Goal: Task Accomplishment & Management: Use online tool/utility

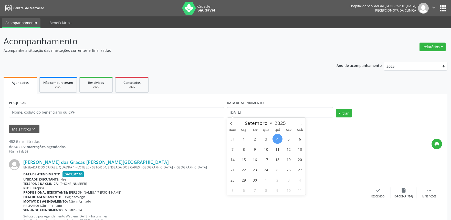
select select "8"
click at [268, 138] on span "3" at bounding box center [266, 139] width 10 height 10
type input "[DATE]"
click at [268, 138] on span "3" at bounding box center [266, 139] width 10 height 10
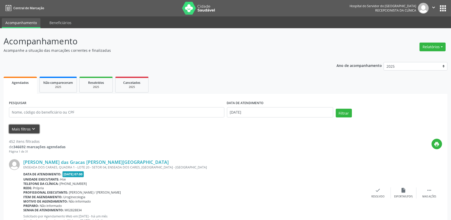
click at [34, 128] on icon "keyboard_arrow_down" at bounding box center [34, 129] width 6 height 6
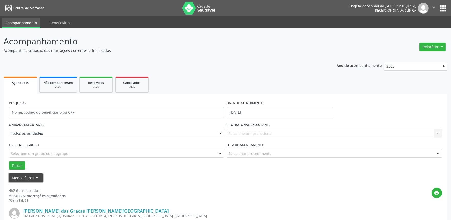
click at [24, 174] on button "Menos filtros keyboard_arrow_up" at bounding box center [26, 177] width 34 height 9
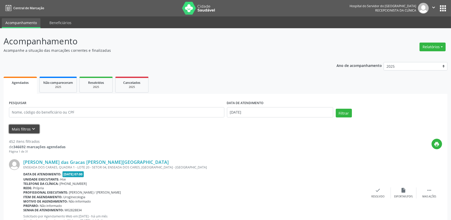
click at [28, 127] on button "Mais filtros keyboard_arrow_down" at bounding box center [24, 128] width 30 height 9
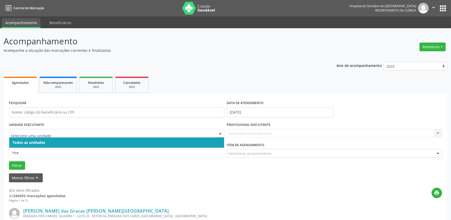
click at [219, 131] on div at bounding box center [220, 133] width 8 height 9
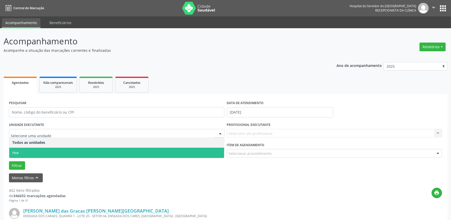
click at [218, 150] on span "Hse" at bounding box center [116, 152] width 215 height 10
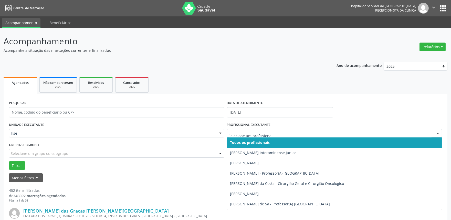
click at [437, 131] on div at bounding box center [438, 133] width 8 height 9
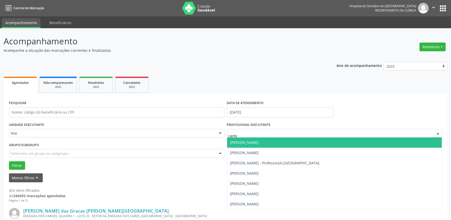
type input "[PERSON_NAME]"
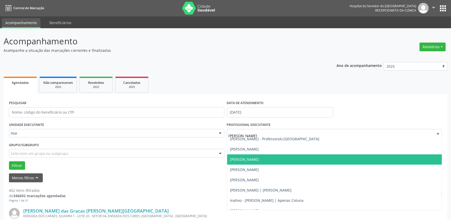
scroll to position [27, 0]
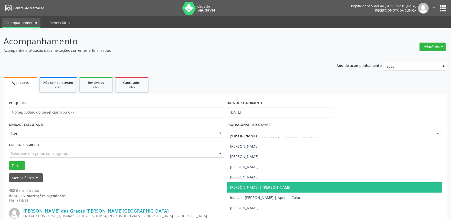
click at [285, 186] on span "[PERSON_NAME] | [PERSON_NAME]" at bounding box center [260, 187] width 61 height 5
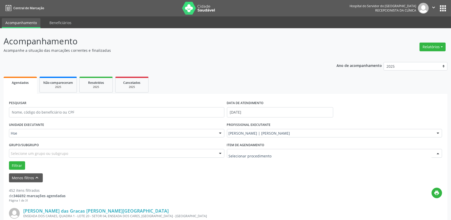
click at [436, 154] on div at bounding box center [438, 153] width 8 height 9
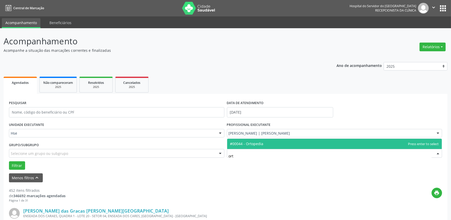
type input "orto"
click at [270, 142] on span "#00044 - Ortopedia" at bounding box center [334, 143] width 215 height 10
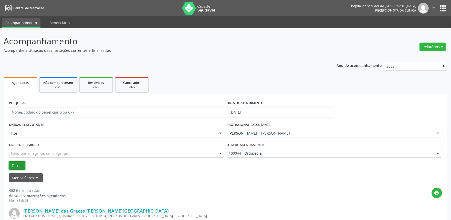
click at [19, 163] on button "Filtrar" at bounding box center [17, 165] width 16 height 9
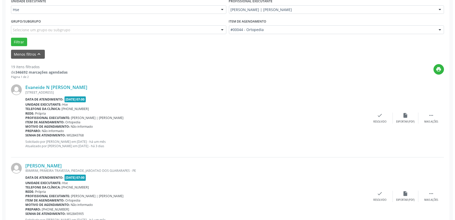
scroll to position [119, 0]
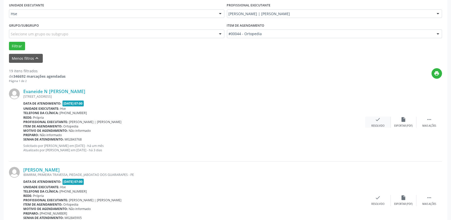
click at [377, 123] on div "check Resolvido" at bounding box center [378, 121] width 26 height 11
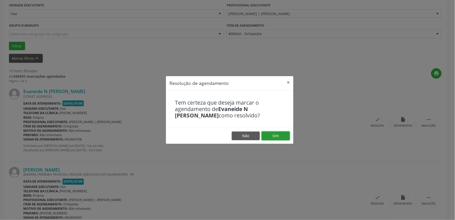
click at [281, 133] on button "Sim" at bounding box center [276, 135] width 28 height 9
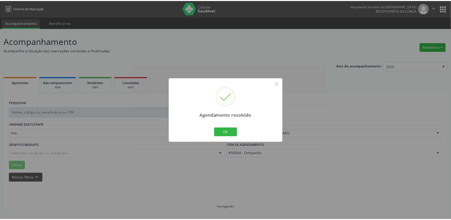
scroll to position [0, 0]
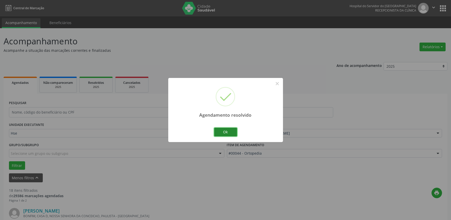
click at [232, 132] on button "Ok" at bounding box center [225, 131] width 23 height 9
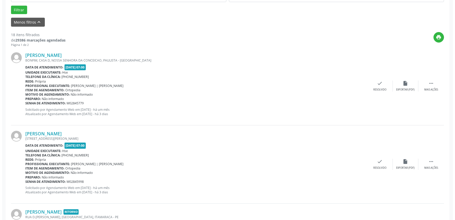
scroll to position [99, 0]
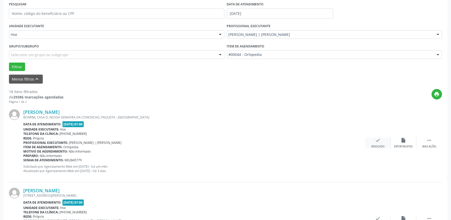
click at [376, 138] on icon "check" at bounding box center [378, 140] width 6 height 6
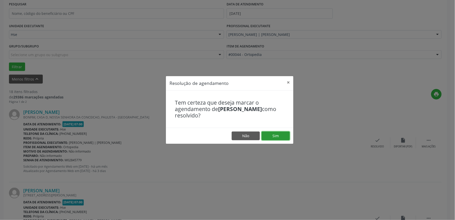
click at [272, 135] on button "Sim" at bounding box center [276, 135] width 28 height 9
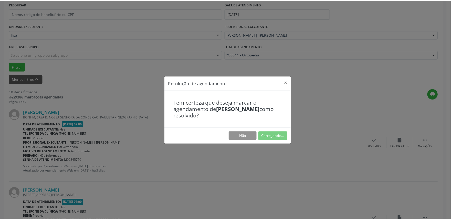
scroll to position [0, 0]
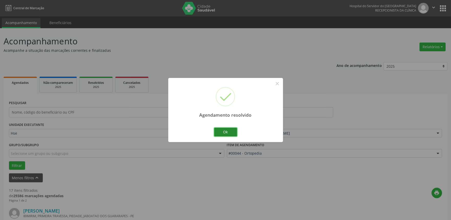
click at [222, 127] on button "Ok" at bounding box center [225, 131] width 23 height 9
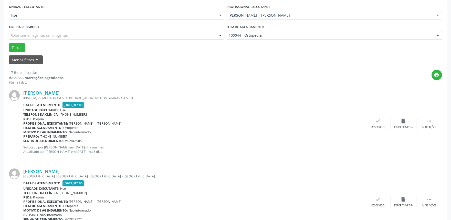
scroll to position [136, 0]
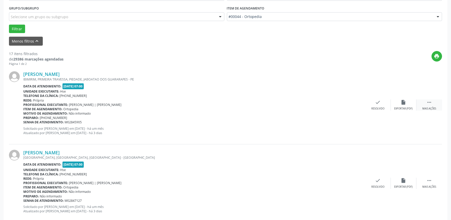
click at [435, 104] on div " Mais ações" at bounding box center [429, 104] width 26 height 11
click at [405, 104] on icon "alarm_off" at bounding box center [404, 102] width 6 height 6
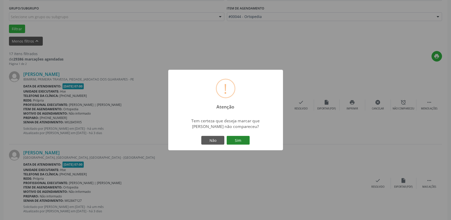
click at [234, 140] on button "Sim" at bounding box center [238, 140] width 23 height 9
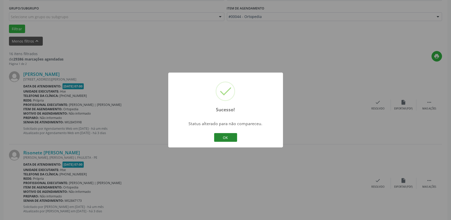
click at [231, 138] on button "OK" at bounding box center [225, 137] width 23 height 9
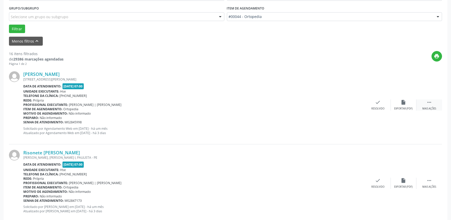
click at [426, 106] on div " Mais ações" at bounding box center [429, 104] width 26 height 11
click at [403, 100] on icon "alarm_off" at bounding box center [404, 102] width 6 height 6
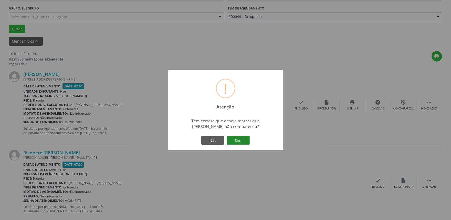
click at [245, 137] on button "Sim" at bounding box center [238, 140] width 23 height 9
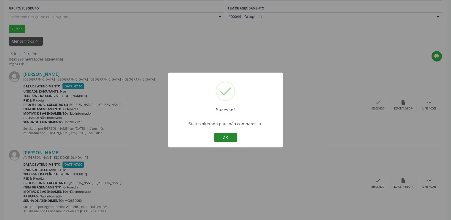
click at [230, 137] on button "OK" at bounding box center [225, 137] width 23 height 9
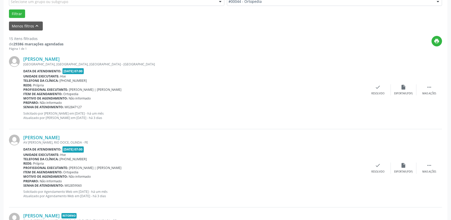
scroll to position [142, 0]
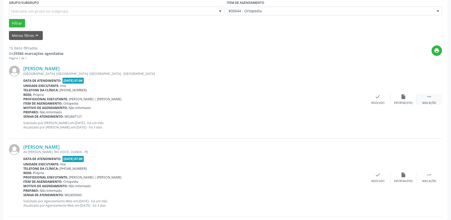
click at [432, 100] on div " Mais ações" at bounding box center [429, 99] width 26 height 11
click at [398, 96] on div "alarm_off Não compareceu" at bounding box center [404, 99] width 26 height 11
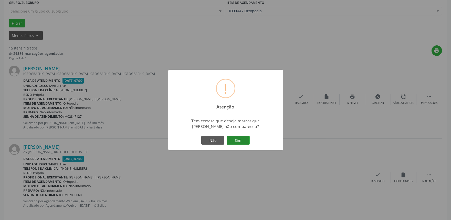
click at [236, 139] on button "Sim" at bounding box center [238, 140] width 23 height 9
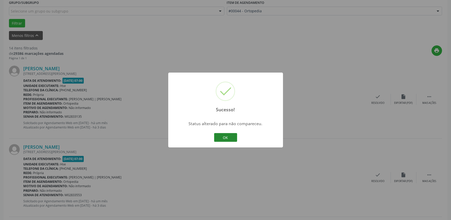
click at [230, 135] on button "OK" at bounding box center [225, 137] width 23 height 9
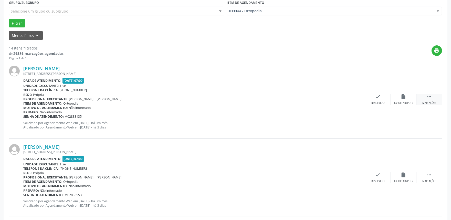
click at [433, 98] on div " Mais ações" at bounding box center [429, 99] width 26 height 11
click at [403, 98] on icon "alarm_off" at bounding box center [404, 97] width 6 height 6
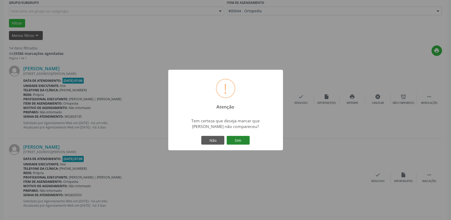
click at [240, 140] on button "Sim" at bounding box center [238, 140] width 23 height 9
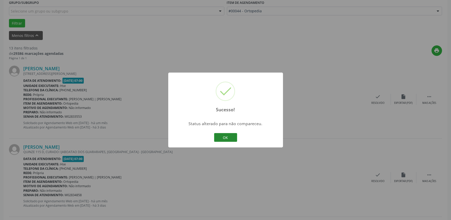
click at [227, 136] on button "OK" at bounding box center [225, 137] width 23 height 9
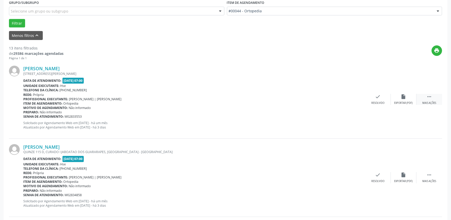
click at [427, 98] on icon "" at bounding box center [429, 97] width 6 height 6
click at [405, 96] on icon "alarm_off" at bounding box center [404, 97] width 6 height 6
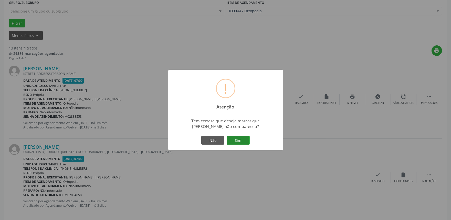
click at [238, 141] on button "Sim" at bounding box center [238, 140] width 23 height 9
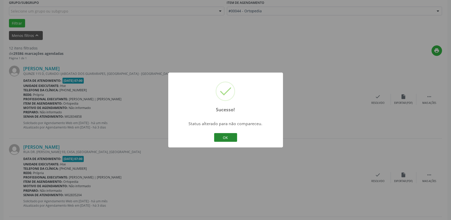
click at [227, 135] on button "OK" at bounding box center [225, 137] width 23 height 9
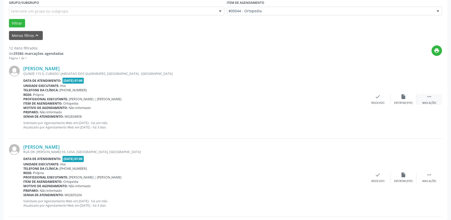
click at [434, 95] on div " Mais ações" at bounding box center [429, 99] width 26 height 11
click at [403, 99] on div "alarm_off Não compareceu" at bounding box center [404, 99] width 26 height 11
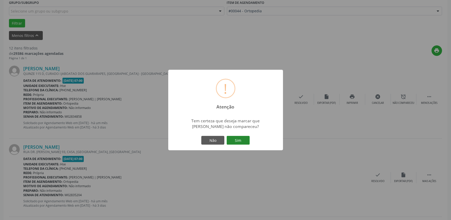
click at [239, 138] on button "Sim" at bounding box center [238, 140] width 23 height 9
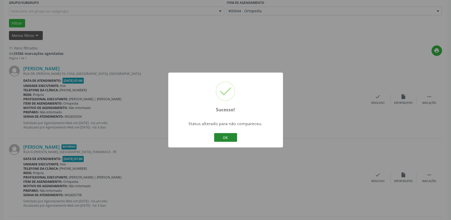
click at [233, 137] on button "OK" at bounding box center [225, 137] width 23 height 9
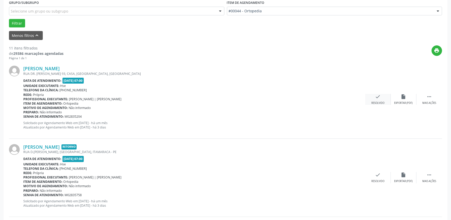
click at [379, 99] on div "check Resolvido" at bounding box center [378, 99] width 26 height 11
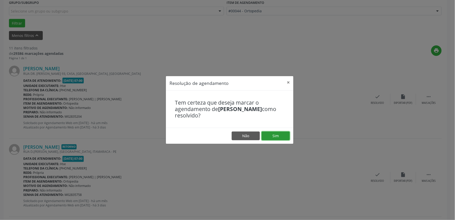
click at [279, 134] on button "Sim" at bounding box center [276, 135] width 28 height 9
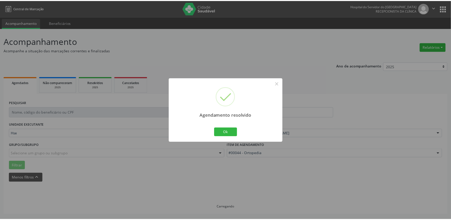
scroll to position [0, 0]
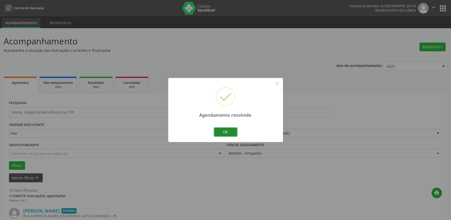
click at [230, 130] on button "Ok" at bounding box center [225, 131] width 23 height 9
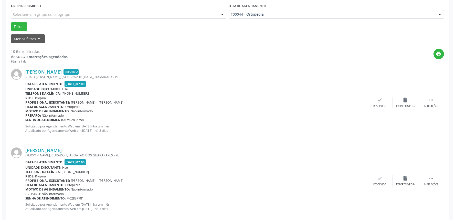
scroll to position [141, 0]
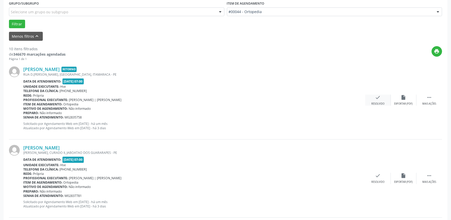
click at [379, 97] on icon "check" at bounding box center [378, 97] width 6 height 6
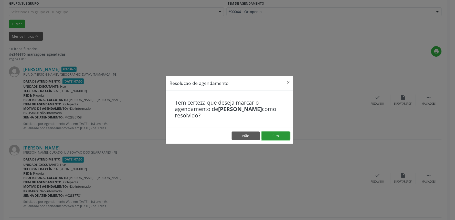
click at [273, 135] on button "Sim" at bounding box center [276, 135] width 28 height 9
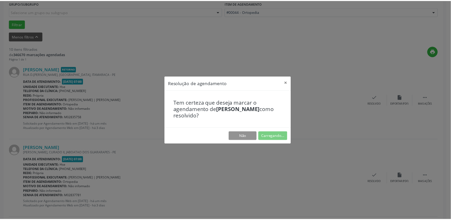
scroll to position [0, 0]
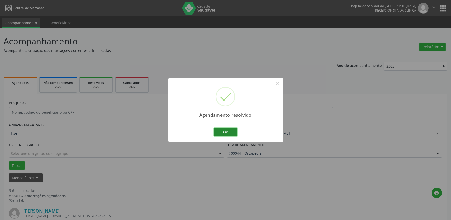
click at [225, 130] on button "Ok" at bounding box center [225, 131] width 23 height 9
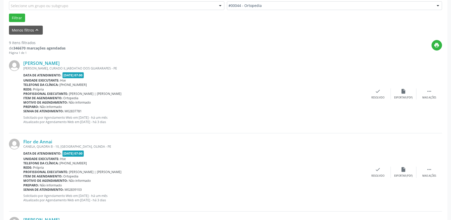
scroll to position [149, 0]
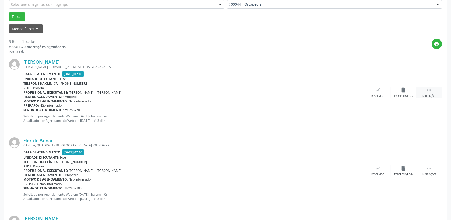
click at [424, 89] on div " Mais ações" at bounding box center [429, 92] width 26 height 11
click at [410, 92] on div "alarm_off Não compareceu" at bounding box center [404, 92] width 26 height 11
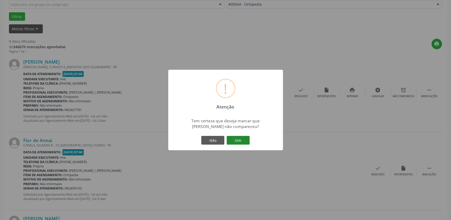
click at [239, 136] on button "Sim" at bounding box center [238, 140] width 23 height 9
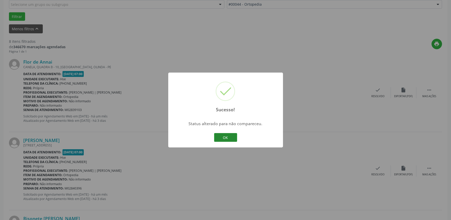
click at [231, 136] on button "OK" at bounding box center [225, 137] width 23 height 9
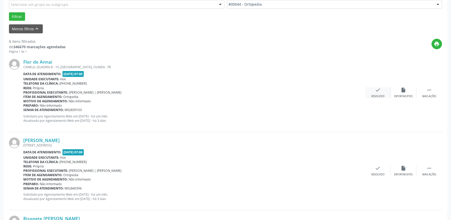
click at [379, 88] on icon "check" at bounding box center [378, 90] width 6 height 6
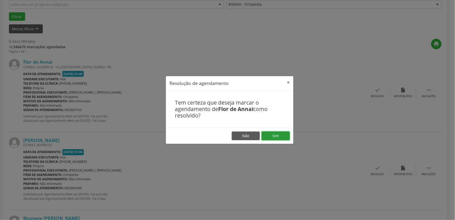
click at [276, 136] on button "Sim" at bounding box center [276, 135] width 28 height 9
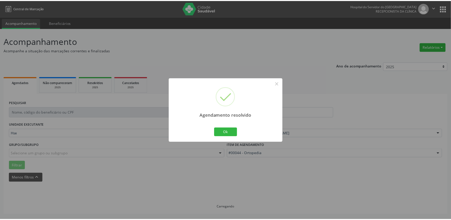
scroll to position [0, 0]
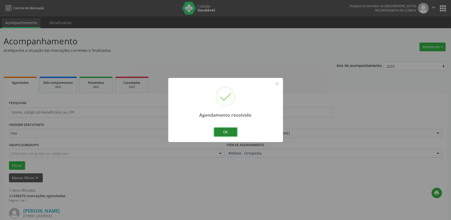
click at [226, 131] on button "Ok" at bounding box center [225, 131] width 23 height 9
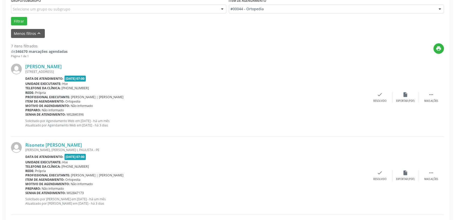
scroll to position [186, 0]
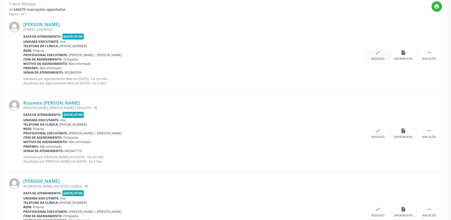
click at [379, 55] on div "check Resolvido" at bounding box center [378, 55] width 26 height 11
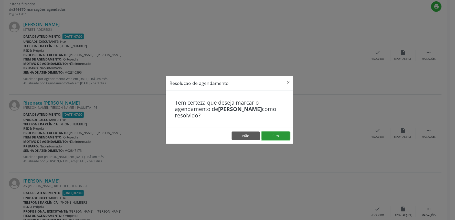
click at [281, 134] on button "Sim" at bounding box center [276, 135] width 28 height 9
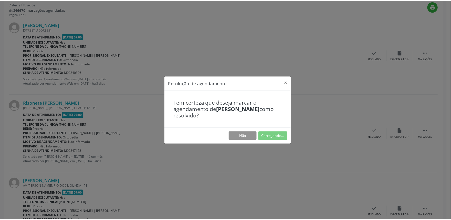
scroll to position [0, 0]
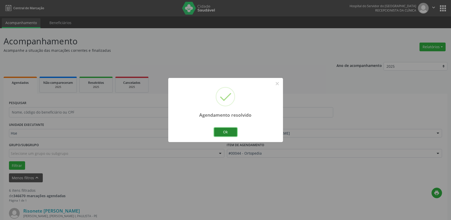
click at [225, 131] on button "Ok" at bounding box center [225, 131] width 23 height 9
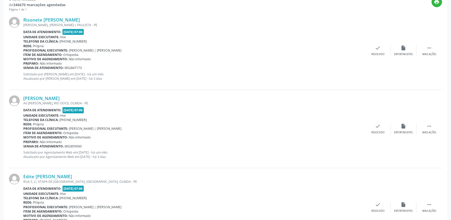
scroll to position [200, 0]
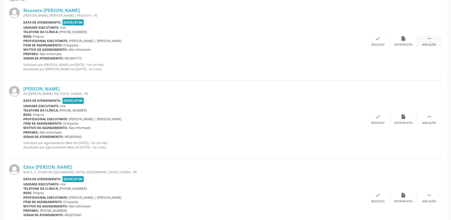
click at [433, 41] on div " Mais ações" at bounding box center [429, 41] width 26 height 11
click at [410, 41] on div "alarm_off Não compareceu" at bounding box center [404, 41] width 26 height 11
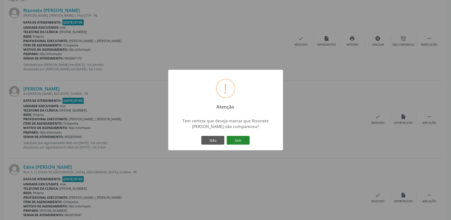
click at [237, 140] on button "Sim" at bounding box center [238, 140] width 23 height 9
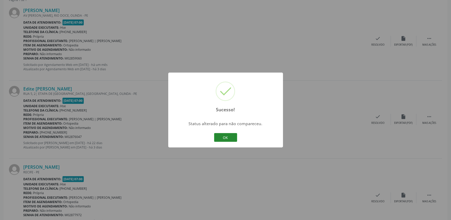
click at [230, 138] on button "OK" at bounding box center [225, 137] width 23 height 9
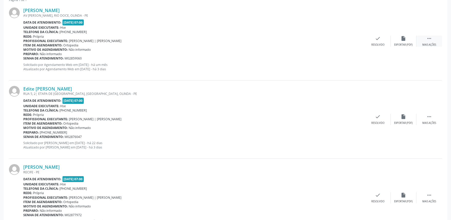
click at [431, 41] on icon "" at bounding box center [429, 39] width 6 height 6
click at [401, 39] on icon "alarm_off" at bounding box center [404, 39] width 6 height 6
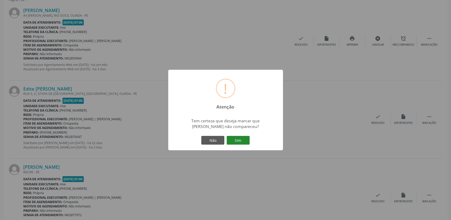
click at [239, 139] on button "Sim" at bounding box center [238, 140] width 23 height 9
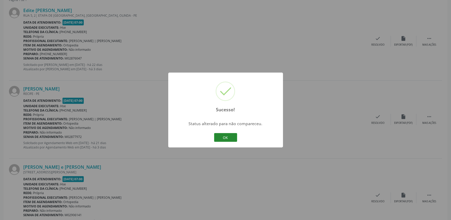
click at [232, 136] on button "OK" at bounding box center [225, 137] width 23 height 9
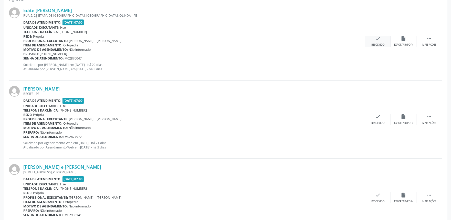
click at [380, 42] on div "check Resolvido" at bounding box center [378, 41] width 26 height 11
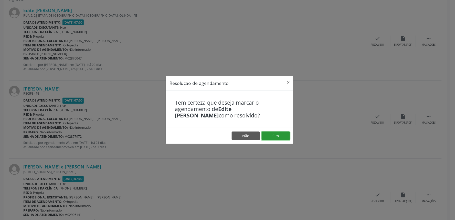
click at [276, 133] on button "Sim" at bounding box center [276, 135] width 28 height 9
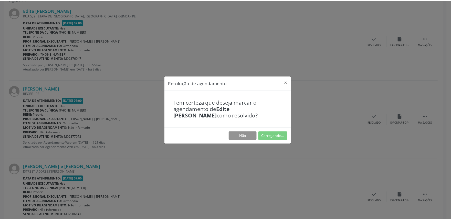
scroll to position [0, 0]
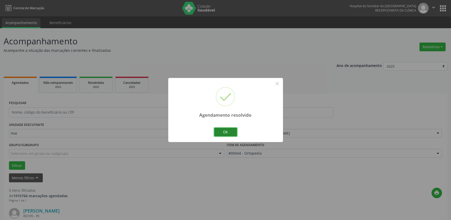
click at [233, 131] on button "Ok" at bounding box center [225, 131] width 23 height 9
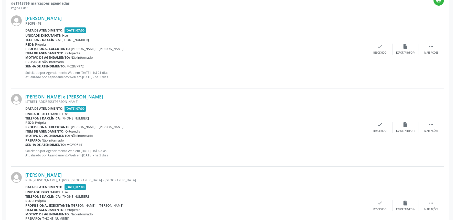
scroll to position [193, 0]
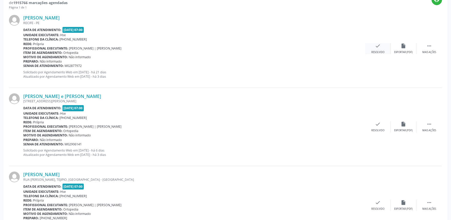
click at [384, 49] on div "check Resolvido" at bounding box center [378, 48] width 26 height 11
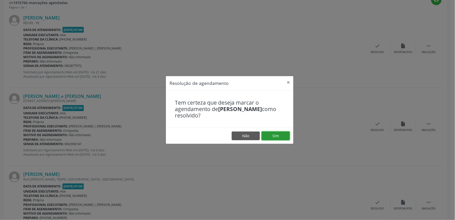
click at [277, 132] on button "Sim" at bounding box center [276, 135] width 28 height 9
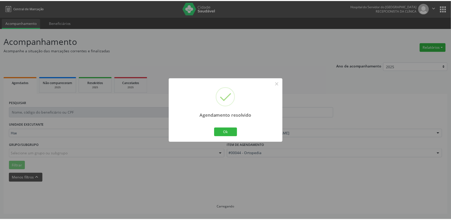
scroll to position [0, 0]
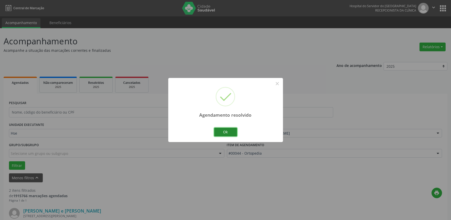
click at [223, 131] on button "Ok" at bounding box center [225, 131] width 23 height 9
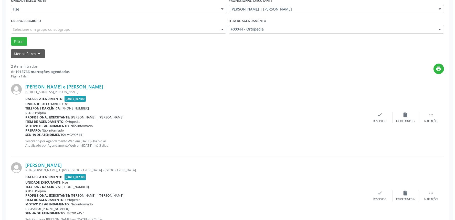
scroll to position [126, 0]
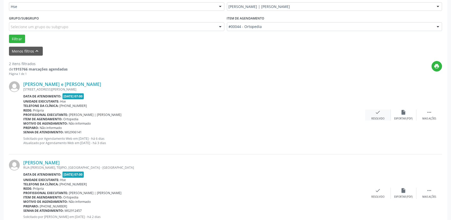
click at [376, 115] on div "check Resolvido" at bounding box center [378, 114] width 26 height 11
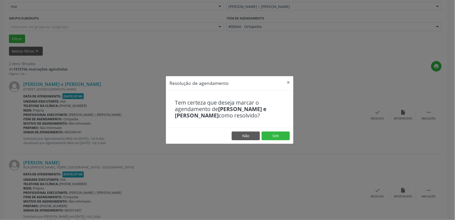
drag, startPoint x: 275, startPoint y: 130, endPoint x: 277, endPoint y: 136, distance: 6.6
click at [276, 130] on footer "Não Sim" at bounding box center [229, 135] width 127 height 16
click at [277, 136] on button "Sim" at bounding box center [276, 135] width 28 height 9
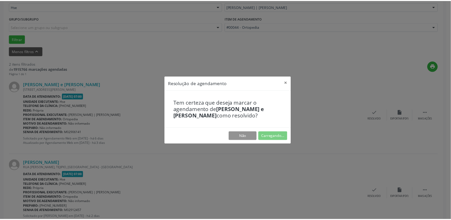
scroll to position [0, 0]
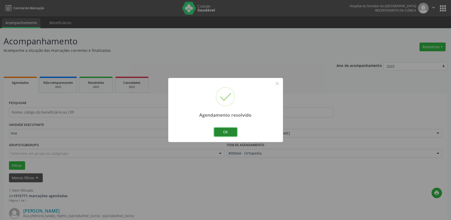
click at [224, 129] on button "Ok" at bounding box center [225, 131] width 23 height 9
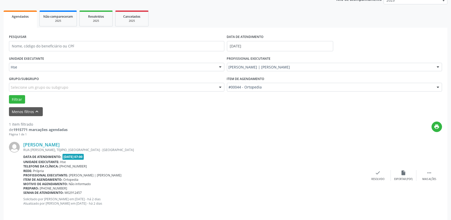
scroll to position [69, 0]
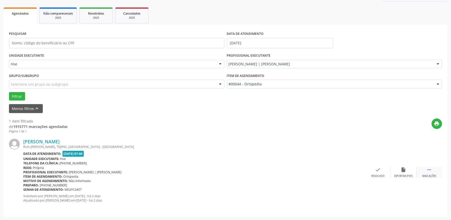
click at [431, 172] on div " Mais ações" at bounding box center [429, 172] width 26 height 11
click at [400, 169] on div "alarm_off Não compareceu" at bounding box center [404, 172] width 26 height 11
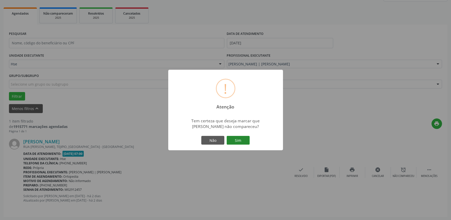
click at [236, 137] on button "Sim" at bounding box center [238, 140] width 23 height 9
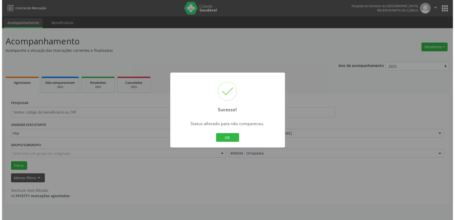
scroll to position [0, 0]
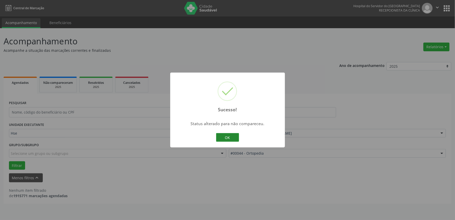
click at [227, 136] on button "OK" at bounding box center [227, 137] width 23 height 9
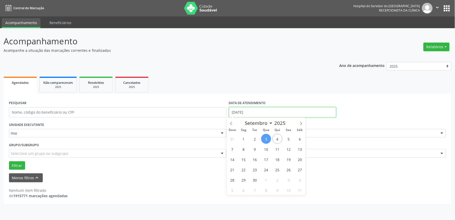
click at [259, 112] on input "[DATE]" at bounding box center [282, 112] width 107 height 10
click at [278, 136] on span "4" at bounding box center [277, 139] width 10 height 10
type input "[DATE]"
click at [278, 136] on span "4" at bounding box center [277, 139] width 10 height 10
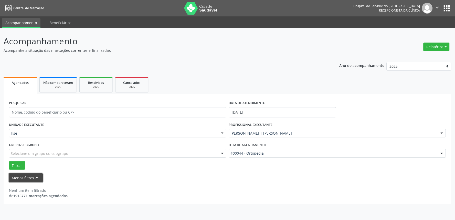
click at [35, 178] on icon "keyboard_arrow_up" at bounding box center [37, 178] width 6 height 6
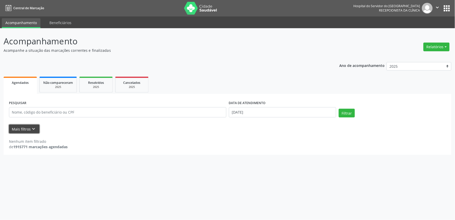
click at [29, 126] on button "Mais filtros keyboard_arrow_down" at bounding box center [24, 128] width 30 height 9
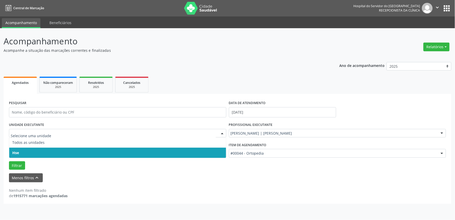
click at [223, 133] on div at bounding box center [222, 133] width 8 height 9
click at [211, 153] on span "Hse" at bounding box center [117, 152] width 217 height 10
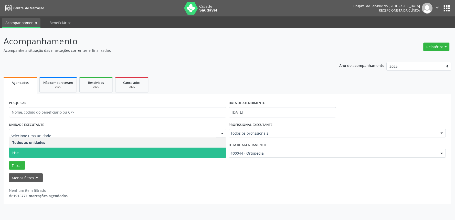
click at [221, 133] on div at bounding box center [222, 133] width 8 height 9
click at [214, 152] on span "Hse" at bounding box center [117, 152] width 217 height 10
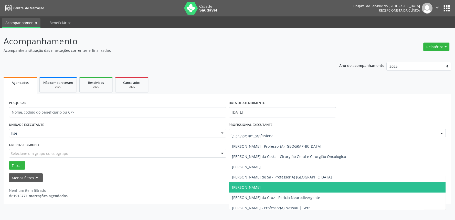
click at [441, 132] on div at bounding box center [442, 133] width 8 height 9
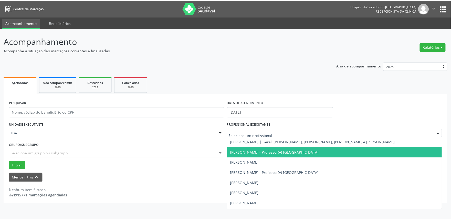
scroll to position [103, 0]
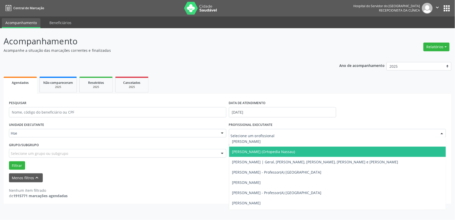
click at [280, 148] on span "[PERSON_NAME] (Ortopedia Nassau)" at bounding box center [337, 151] width 217 height 10
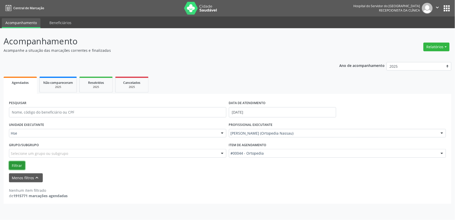
click at [18, 162] on button "Filtrar" at bounding box center [17, 165] width 16 height 9
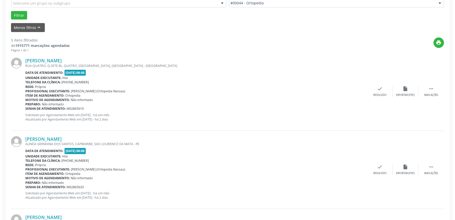
scroll to position [170, 0]
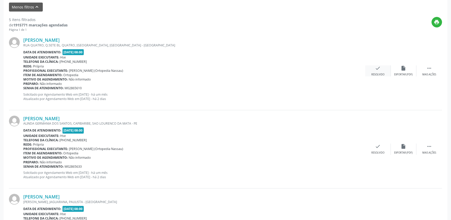
click at [379, 67] on icon "check" at bounding box center [378, 68] width 6 height 6
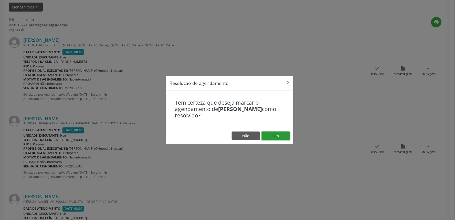
click at [278, 136] on button "Sim" at bounding box center [276, 135] width 28 height 9
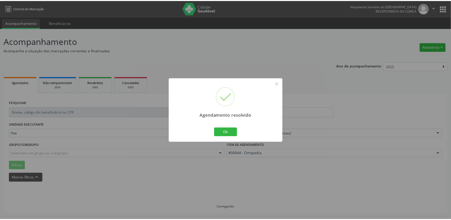
scroll to position [0, 0]
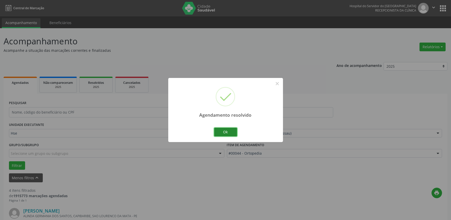
click at [226, 134] on button "Ok" at bounding box center [225, 131] width 23 height 9
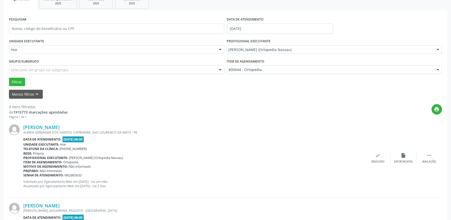
scroll to position [86, 0]
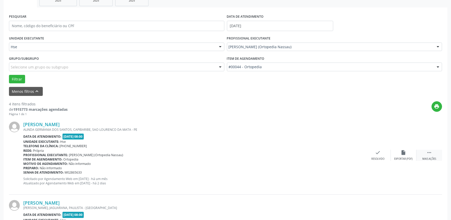
click at [431, 152] on icon "" at bounding box center [429, 152] width 6 height 6
click at [401, 154] on icon "alarm_off" at bounding box center [404, 152] width 6 height 6
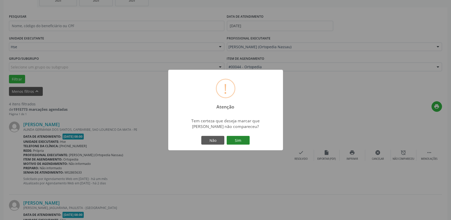
click at [239, 137] on button "Sim" at bounding box center [238, 140] width 23 height 9
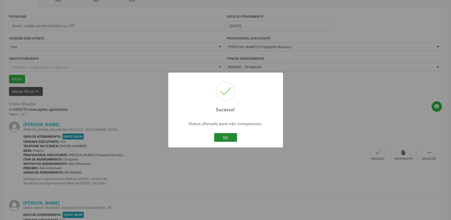
click at [229, 136] on button "OK" at bounding box center [225, 137] width 23 height 9
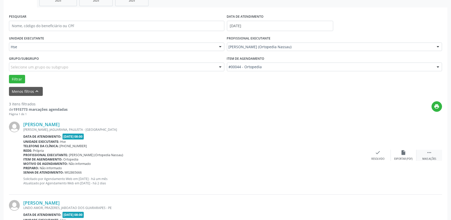
click at [425, 155] on div " Mais ações" at bounding box center [429, 154] width 26 height 11
click at [402, 157] on div "Não compareceu" at bounding box center [403, 159] width 22 height 4
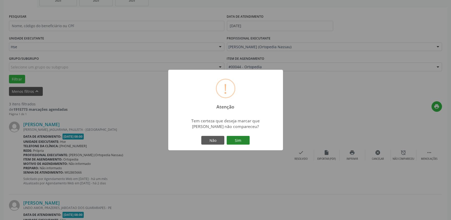
click at [242, 137] on button "Sim" at bounding box center [238, 140] width 23 height 9
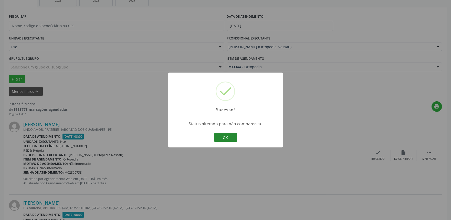
click at [229, 139] on button "OK" at bounding box center [225, 137] width 23 height 9
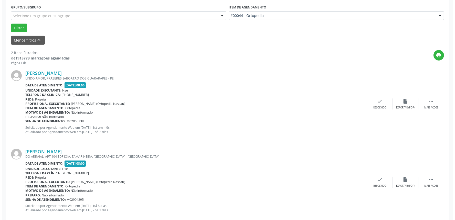
scroll to position [147, 0]
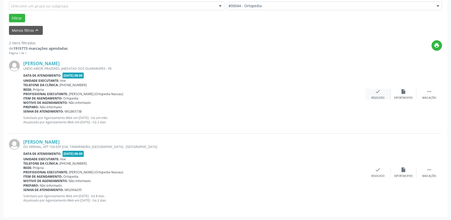
click at [384, 93] on div "check Resolvido" at bounding box center [378, 94] width 26 height 11
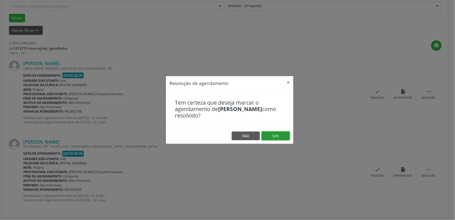
click at [280, 133] on button "Sim" at bounding box center [276, 135] width 28 height 9
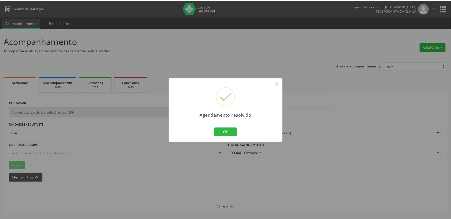
scroll to position [0, 0]
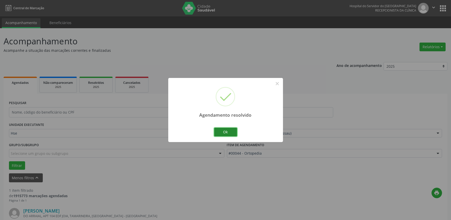
click at [224, 129] on button "Ok" at bounding box center [225, 131] width 23 height 9
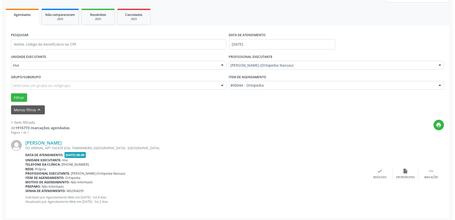
scroll to position [69, 0]
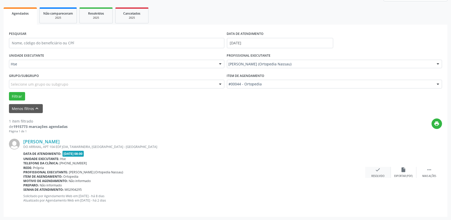
click at [383, 170] on div "check Resolvido" at bounding box center [378, 172] width 26 height 11
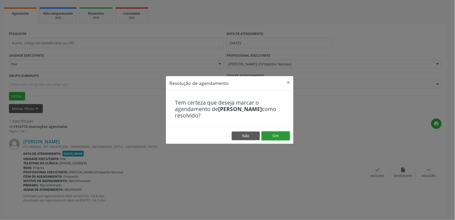
click at [276, 136] on button "Sim" at bounding box center [276, 135] width 28 height 9
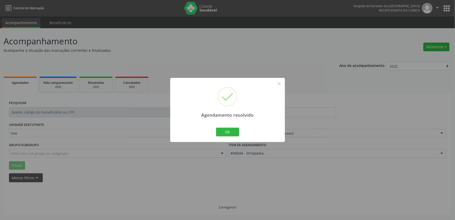
scroll to position [0, 0]
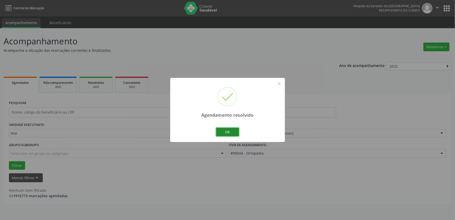
click at [228, 131] on button "Ok" at bounding box center [227, 131] width 23 height 9
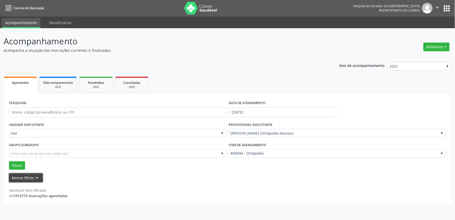
click at [26, 175] on button "Menos filtros keyboard_arrow_up" at bounding box center [26, 177] width 34 height 9
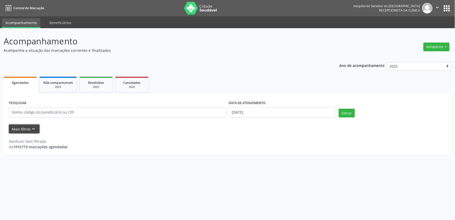
click at [34, 128] on icon "keyboard_arrow_down" at bounding box center [34, 129] width 6 height 6
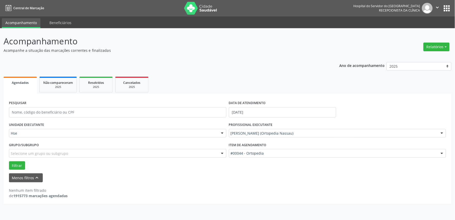
click at [220, 134] on div at bounding box center [222, 133] width 8 height 9
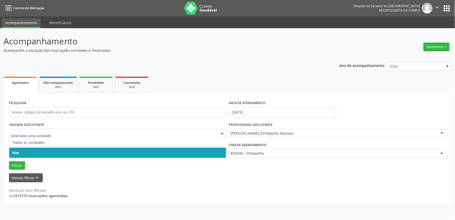
click at [218, 148] on span "Hse" at bounding box center [117, 152] width 217 height 10
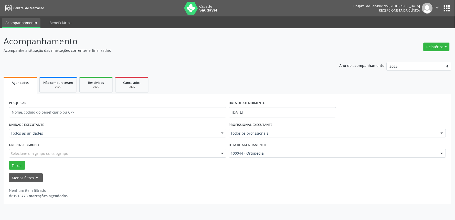
click at [221, 133] on div at bounding box center [222, 133] width 8 height 9
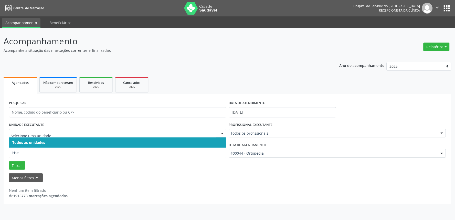
click at [212, 142] on span "Todos as unidades" at bounding box center [117, 142] width 217 height 10
click at [222, 134] on div at bounding box center [222, 133] width 8 height 9
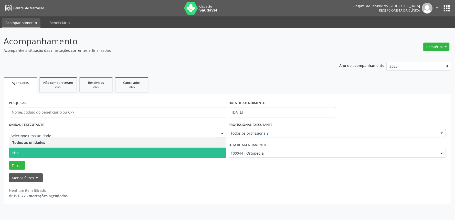
click at [213, 152] on span "Hse" at bounding box center [117, 152] width 217 height 10
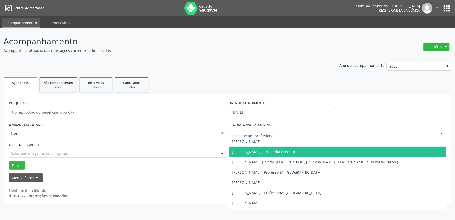
click at [443, 133] on div at bounding box center [442, 133] width 8 height 9
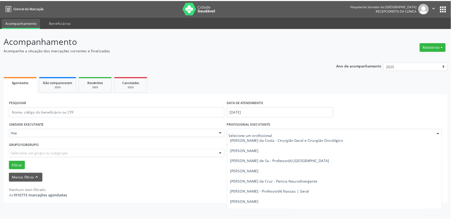
scroll to position [31, 0]
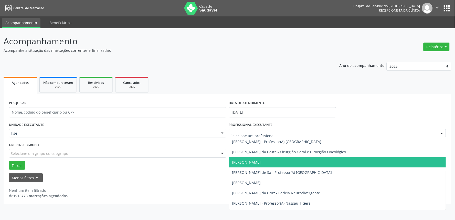
click at [271, 163] on span "[PERSON_NAME]" at bounding box center [337, 162] width 217 height 10
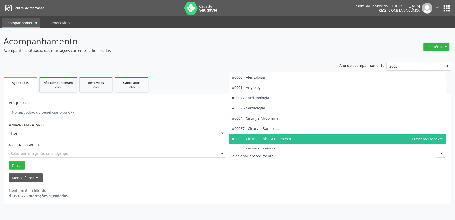
click at [444, 153] on div at bounding box center [442, 153] width 8 height 9
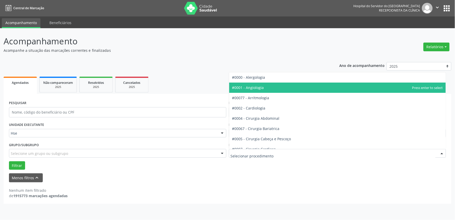
click at [258, 87] on span "#0001 - Angiologia" at bounding box center [248, 87] width 32 height 5
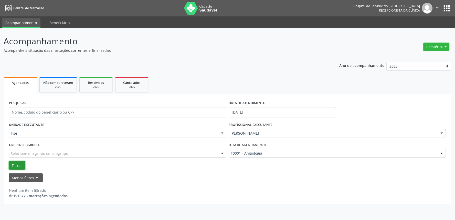
click at [19, 165] on button "Filtrar" at bounding box center [17, 165] width 16 height 9
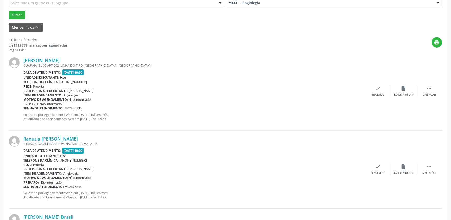
scroll to position [168, 0]
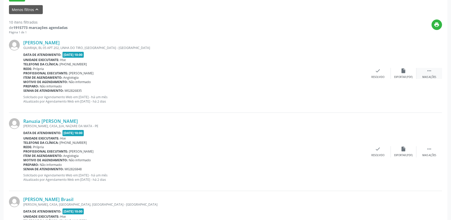
click at [431, 72] on icon "" at bounding box center [429, 71] width 6 height 6
click at [405, 73] on icon "alarm_off" at bounding box center [404, 71] width 6 height 6
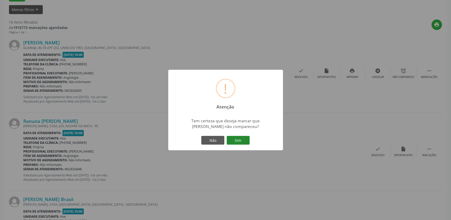
click at [241, 140] on button "Sim" at bounding box center [238, 140] width 23 height 9
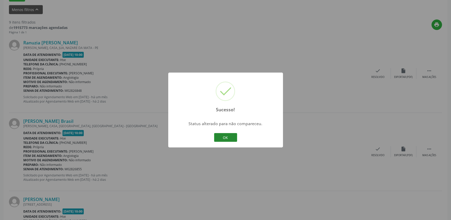
click at [230, 138] on button "OK" at bounding box center [225, 137] width 23 height 9
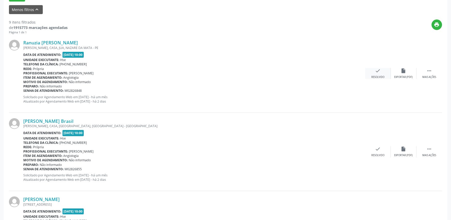
click at [377, 72] on icon "check" at bounding box center [378, 71] width 6 height 6
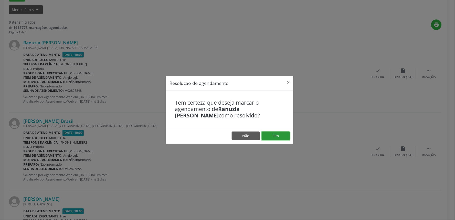
click at [276, 135] on button "Sim" at bounding box center [276, 135] width 28 height 9
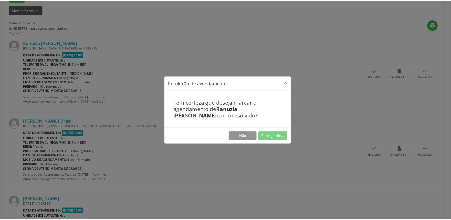
scroll to position [0, 0]
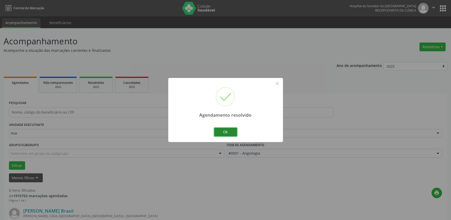
drag, startPoint x: 224, startPoint y: 129, endPoint x: 225, endPoint y: 131, distance: 3.0
click at [224, 130] on button "Ok" at bounding box center [225, 131] width 23 height 9
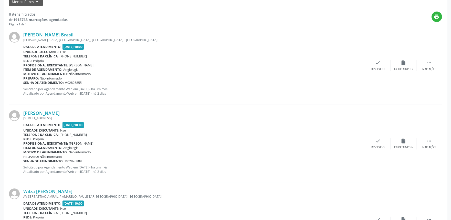
scroll to position [180, 0]
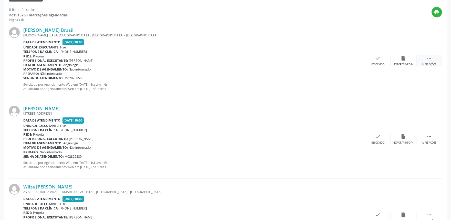
click at [433, 58] on div " Mais ações" at bounding box center [429, 60] width 26 height 11
click at [406, 58] on icon "alarm_off" at bounding box center [404, 58] width 6 height 6
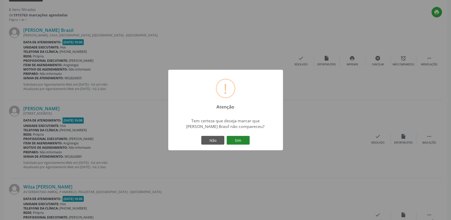
click at [243, 137] on button "Sim" at bounding box center [238, 140] width 23 height 9
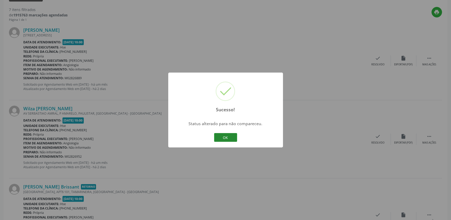
click at [231, 137] on button "OK" at bounding box center [225, 137] width 23 height 9
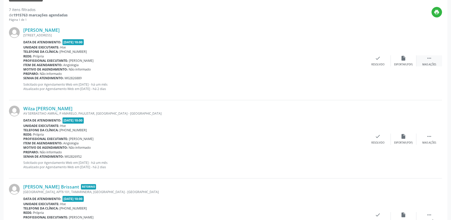
click at [433, 58] on div " Mais ações" at bounding box center [429, 60] width 26 height 11
click at [406, 59] on icon "alarm_off" at bounding box center [404, 58] width 6 height 6
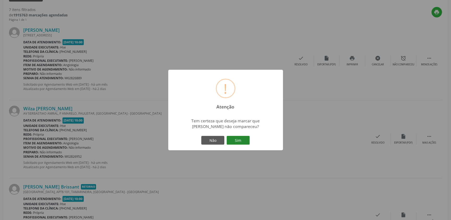
click at [245, 137] on button "Sim" at bounding box center [238, 140] width 23 height 9
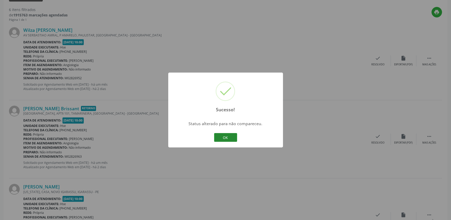
click at [229, 137] on button "OK" at bounding box center [225, 137] width 23 height 9
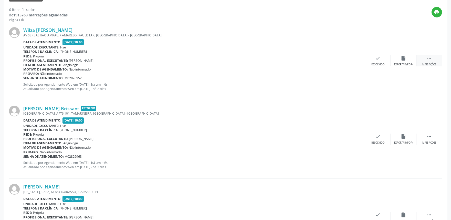
click at [431, 59] on icon "" at bounding box center [429, 58] width 6 height 6
click at [401, 59] on icon "alarm_off" at bounding box center [404, 58] width 6 height 6
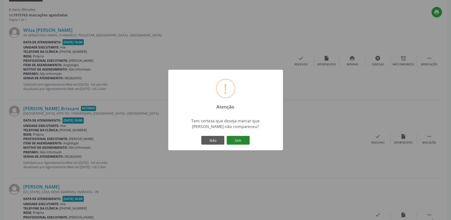
click at [237, 138] on button "Sim" at bounding box center [238, 140] width 23 height 9
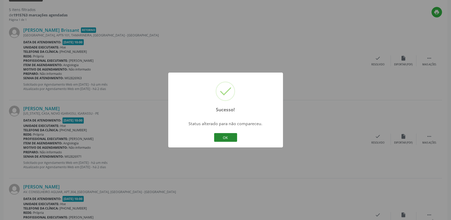
click at [230, 136] on button "OK" at bounding box center [225, 137] width 23 height 9
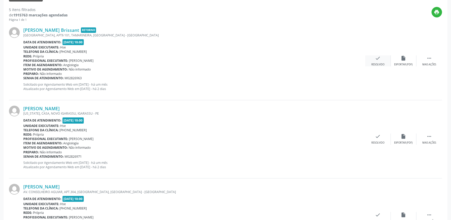
click at [379, 60] on icon "check" at bounding box center [378, 58] width 6 height 6
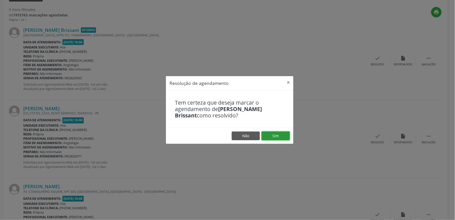
click at [278, 135] on button "Sim" at bounding box center [276, 135] width 28 height 9
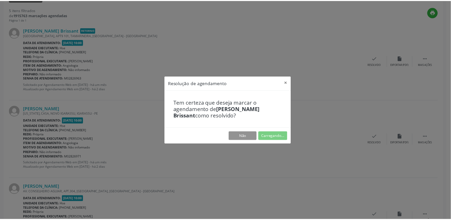
scroll to position [0, 0]
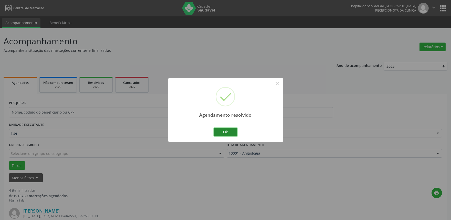
click at [224, 130] on button "Ok" at bounding box center [225, 131] width 23 height 9
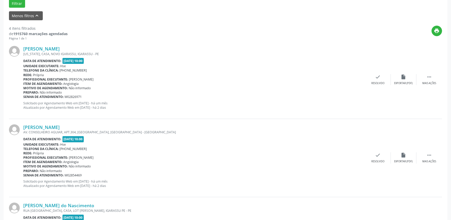
scroll to position [163, 0]
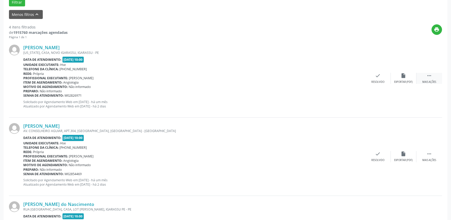
click at [429, 78] on div " Mais ações" at bounding box center [429, 78] width 26 height 11
click at [408, 79] on div "alarm_off Não compareceu" at bounding box center [404, 78] width 26 height 11
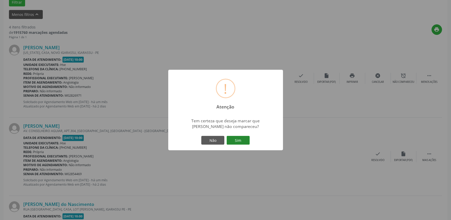
drag, startPoint x: 239, startPoint y: 136, endPoint x: 239, endPoint y: 140, distance: 3.8
click at [239, 140] on button "Sim" at bounding box center [238, 140] width 23 height 9
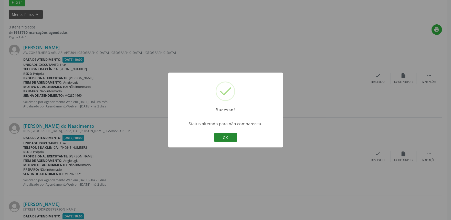
click at [225, 136] on button "OK" at bounding box center [225, 137] width 23 height 9
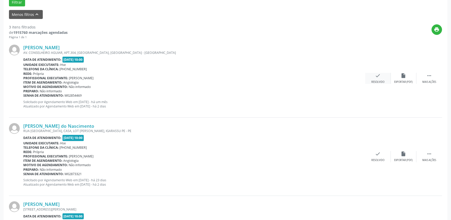
click at [385, 74] on div "check Resolvido" at bounding box center [378, 78] width 26 height 11
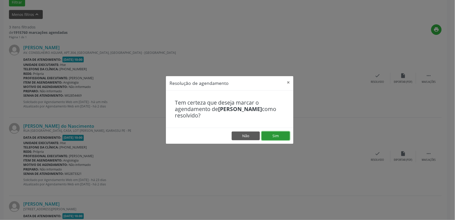
click at [278, 134] on button "Sim" at bounding box center [276, 135] width 28 height 9
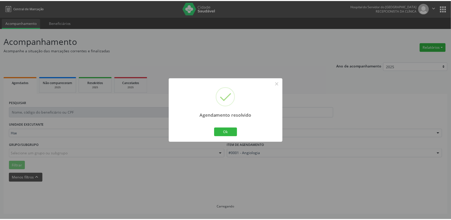
scroll to position [0, 0]
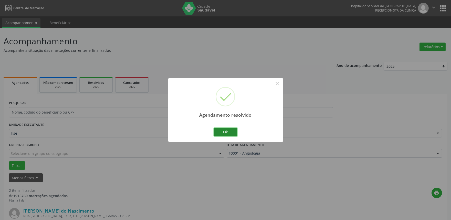
click at [224, 130] on button "Ok" at bounding box center [225, 131] width 23 height 9
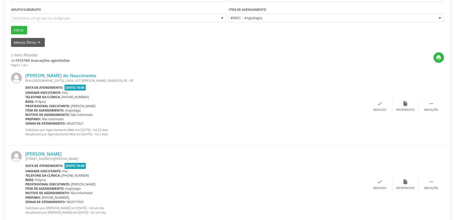
scroll to position [137, 0]
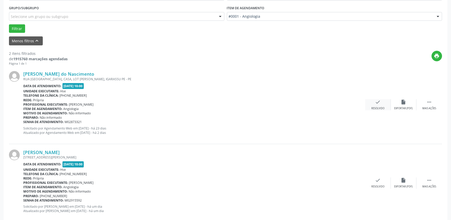
click at [382, 99] on div "check Resolvido" at bounding box center [378, 104] width 26 height 11
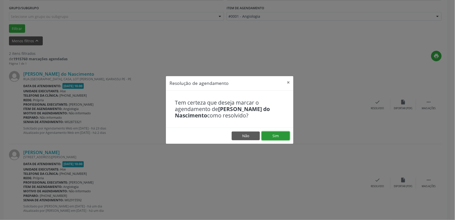
click at [279, 132] on button "Sim" at bounding box center [276, 135] width 28 height 9
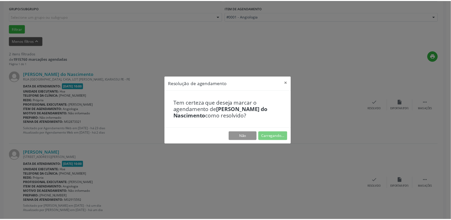
scroll to position [0, 0]
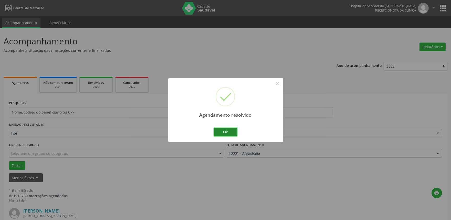
click at [227, 130] on button "Ok" at bounding box center [225, 131] width 23 height 9
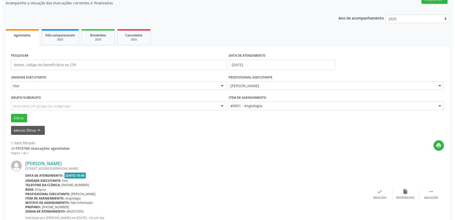
scroll to position [69, 0]
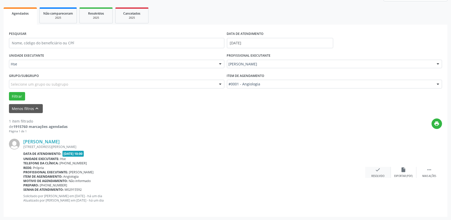
click at [378, 172] on icon "check" at bounding box center [378, 170] width 6 height 6
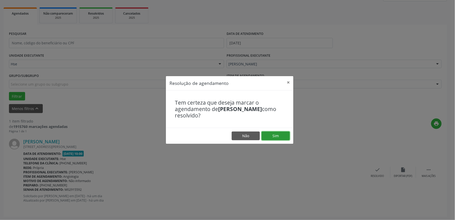
click at [277, 134] on button "Sim" at bounding box center [276, 135] width 28 height 9
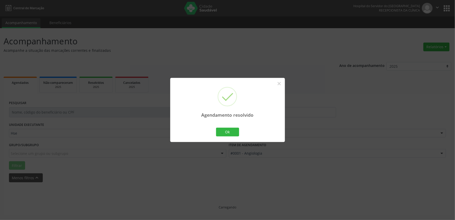
scroll to position [0, 0]
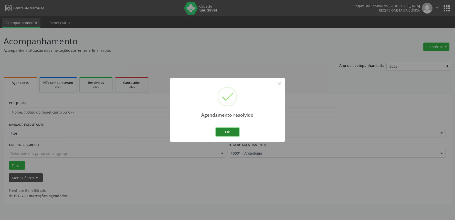
click at [232, 132] on button "Ok" at bounding box center [227, 131] width 23 height 9
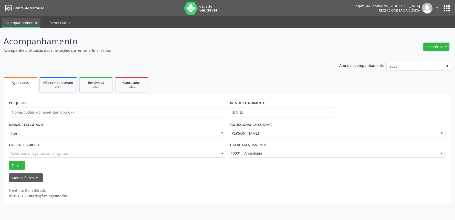
click at [223, 134] on div at bounding box center [222, 133] width 8 height 9
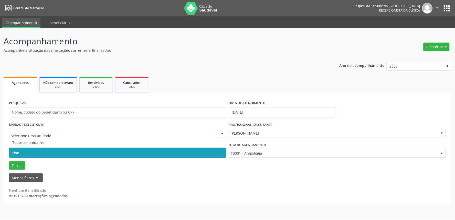
click at [196, 152] on span "Hse" at bounding box center [117, 152] width 217 height 10
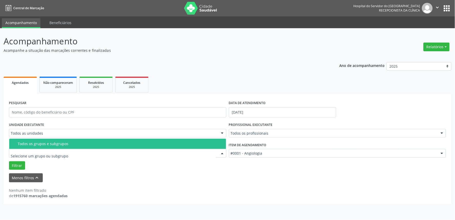
click at [221, 153] on div at bounding box center [222, 153] width 8 height 9
click at [221, 144] on div "Todos os grupos e subgrupos" at bounding box center [120, 144] width 205 height 4
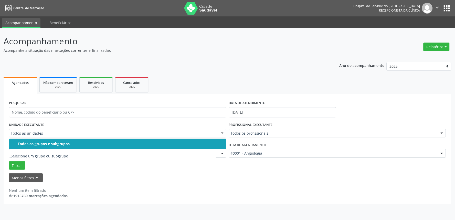
click at [221, 150] on div at bounding box center [222, 153] width 8 height 9
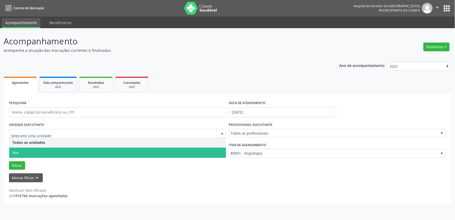
click at [222, 131] on div at bounding box center [222, 133] width 8 height 9
click at [213, 153] on span "Hse" at bounding box center [117, 152] width 217 height 10
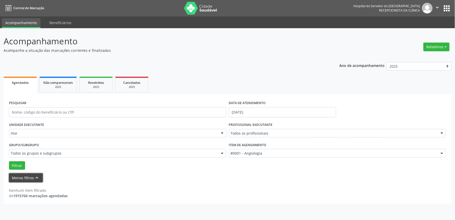
click at [33, 174] on button "Menos filtros keyboard_arrow_up" at bounding box center [26, 177] width 34 height 9
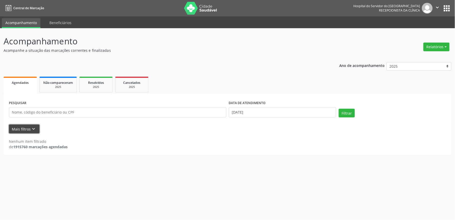
click at [20, 129] on button "Mais filtros keyboard_arrow_down" at bounding box center [24, 128] width 30 height 9
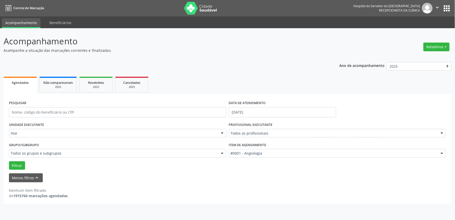
click at [443, 131] on div at bounding box center [442, 133] width 8 height 9
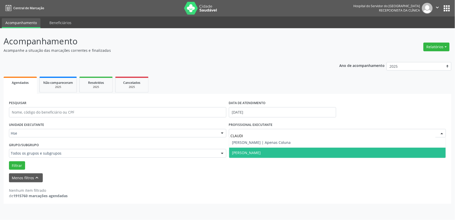
type input "[PERSON_NAME]"
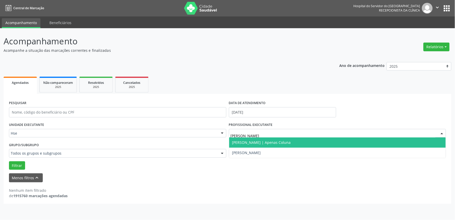
click at [319, 138] on span "[PERSON_NAME] | Apenas Coluna" at bounding box center [337, 142] width 217 height 10
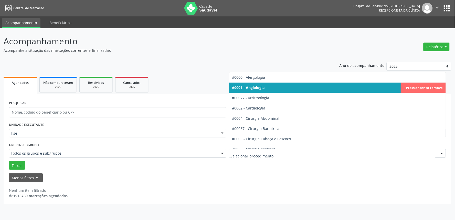
click at [442, 152] on div at bounding box center [442, 153] width 8 height 9
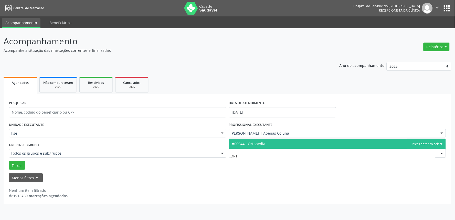
type input "ORTO"
click at [287, 143] on span "#00044 - Ortopedia" at bounding box center [337, 143] width 217 height 10
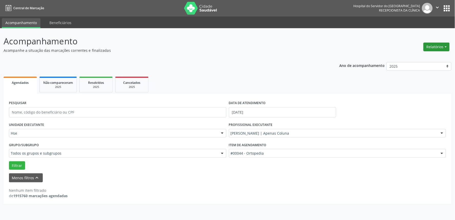
click at [444, 46] on button "Relatórios" at bounding box center [436, 46] width 26 height 9
click at [422, 56] on link "Agendamentos" at bounding box center [421, 57] width 55 height 7
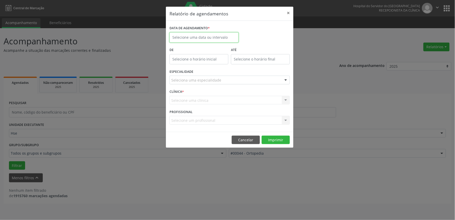
click at [212, 37] on input "text" at bounding box center [203, 37] width 69 height 10
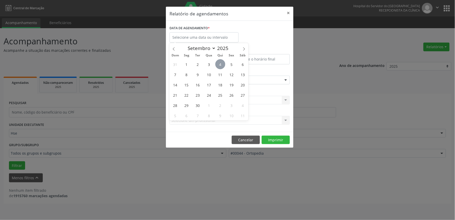
click at [222, 60] on span "4" at bounding box center [220, 64] width 10 height 10
type input "[DATE]"
click at [222, 60] on span "4" at bounding box center [220, 64] width 10 height 10
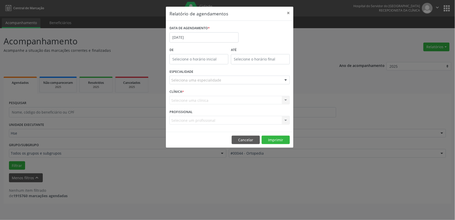
click at [286, 79] on div at bounding box center [286, 80] width 8 height 9
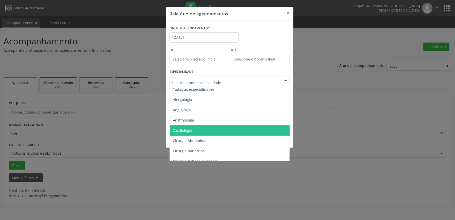
click at [201, 129] on span "Cardiologia" at bounding box center [230, 130] width 121 height 10
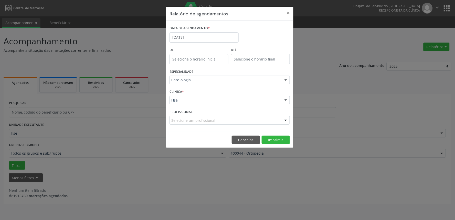
click at [286, 99] on div at bounding box center [286, 100] width 8 height 9
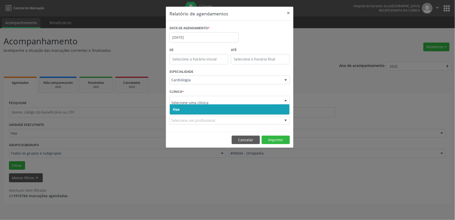
click at [275, 110] on span "Hse" at bounding box center [230, 109] width 120 height 10
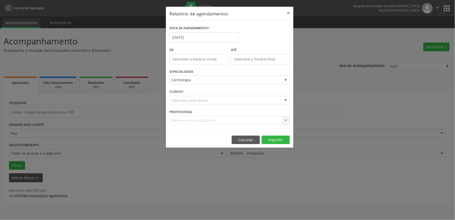
click at [285, 98] on div at bounding box center [286, 100] width 8 height 9
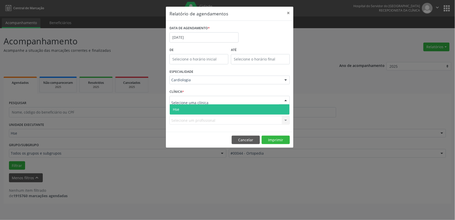
click at [286, 111] on span "Hse" at bounding box center [230, 109] width 120 height 10
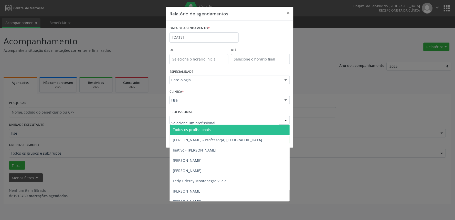
click at [287, 117] on div at bounding box center [286, 120] width 8 height 9
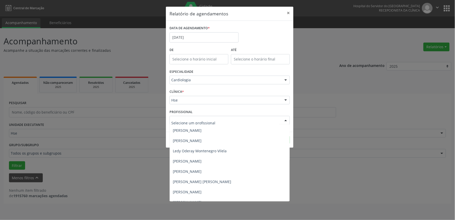
scroll to position [37, 0]
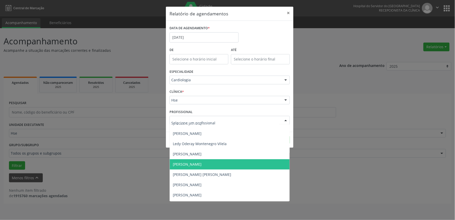
click at [201, 164] on span "[PERSON_NAME]" at bounding box center [187, 164] width 29 height 5
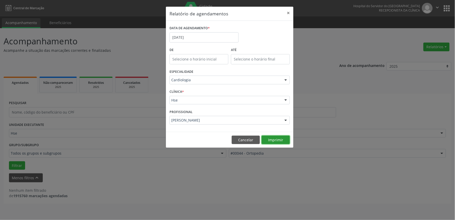
click at [275, 139] on button "Imprimir" at bounding box center [276, 139] width 28 height 9
